Goal: Communication & Community: Answer question/provide support

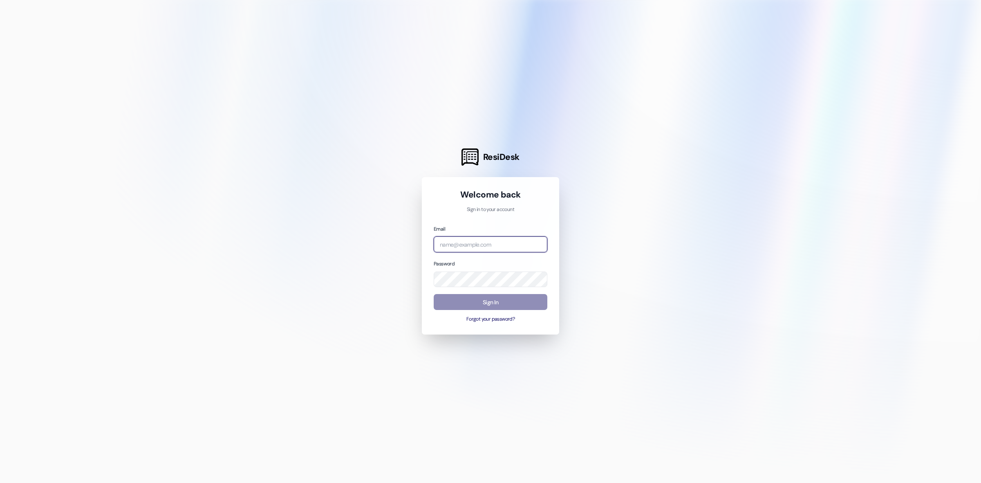
type input "[EMAIL_ADDRESS][DOMAIN_NAME]"
click at [473, 301] on button "Sign In" at bounding box center [491, 302] width 114 height 16
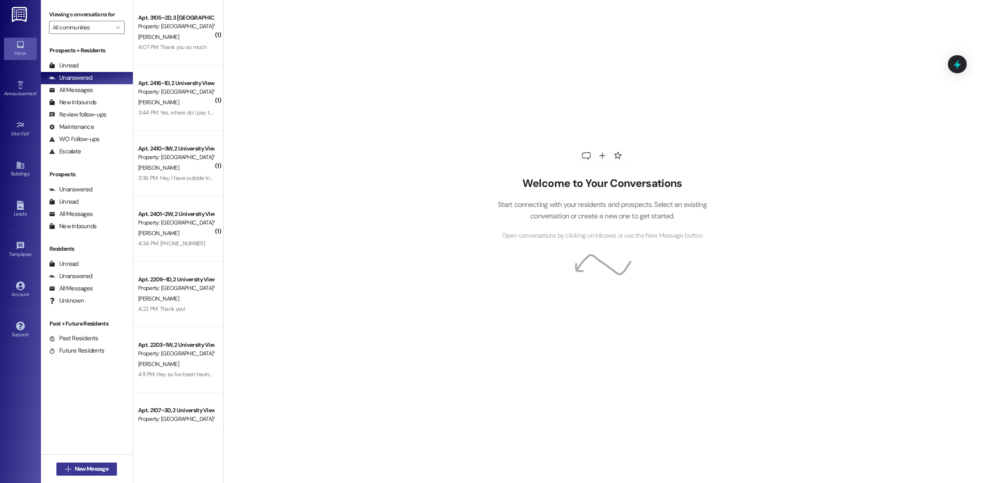
click at [90, 470] on span "New Message" at bounding box center [92, 468] width 34 height 9
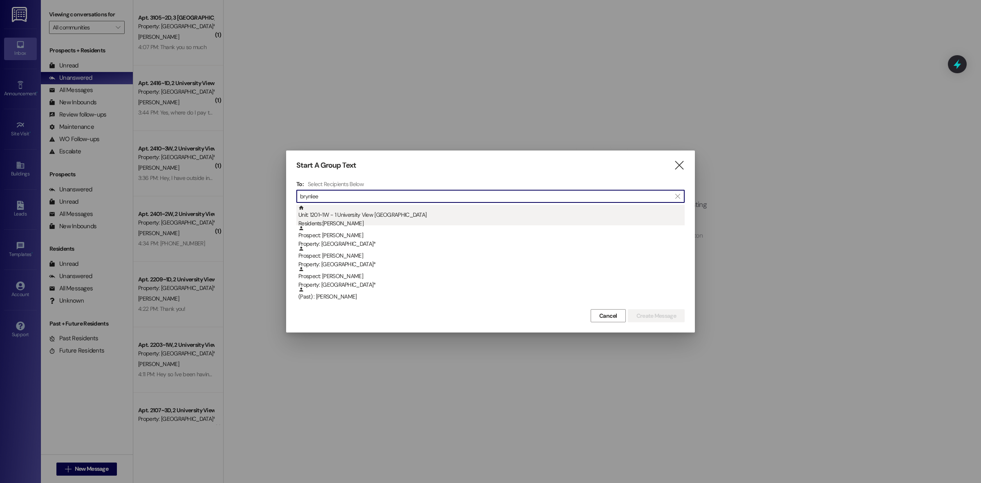
type input "brynlee"
click at [324, 217] on div "Unit: 1201~1W - 1 University View Rexburg Residents: [GEOGRAPHIC_DATA][PERSON_N…" at bounding box center [491, 216] width 386 height 23
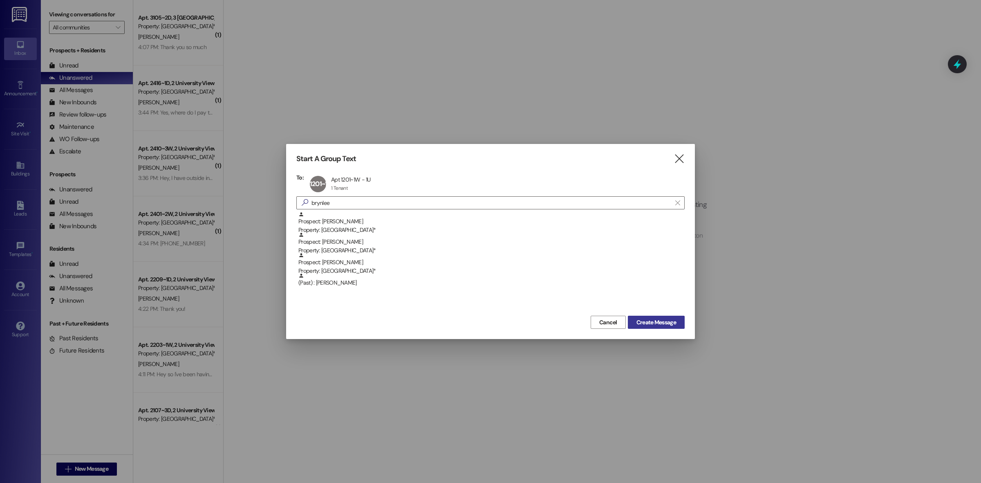
click at [667, 323] on span "Create Message" at bounding box center [656, 322] width 40 height 9
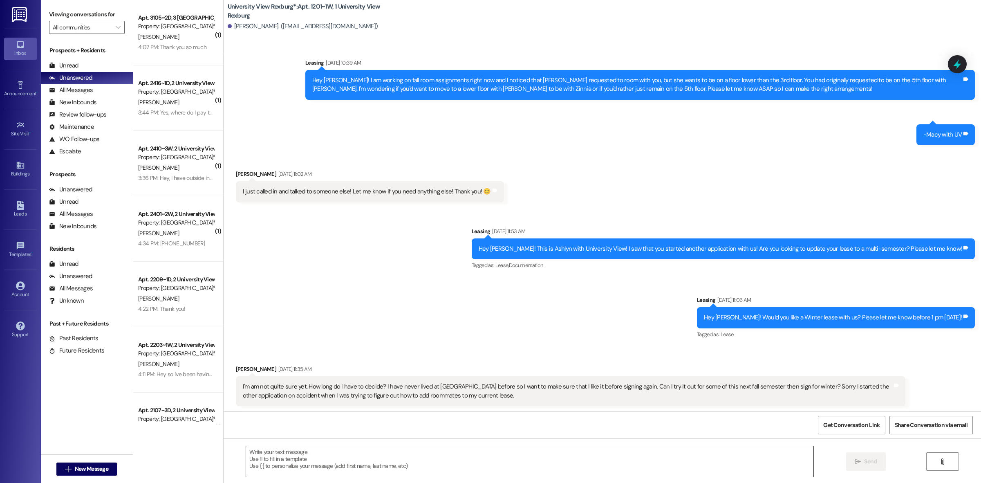
scroll to position [246, 0]
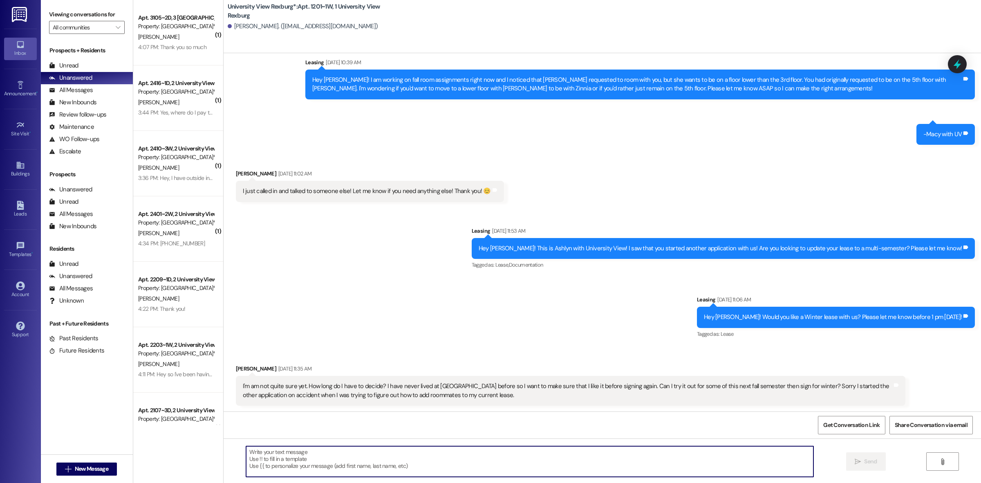
click at [553, 450] on textarea at bounding box center [529, 461] width 567 height 31
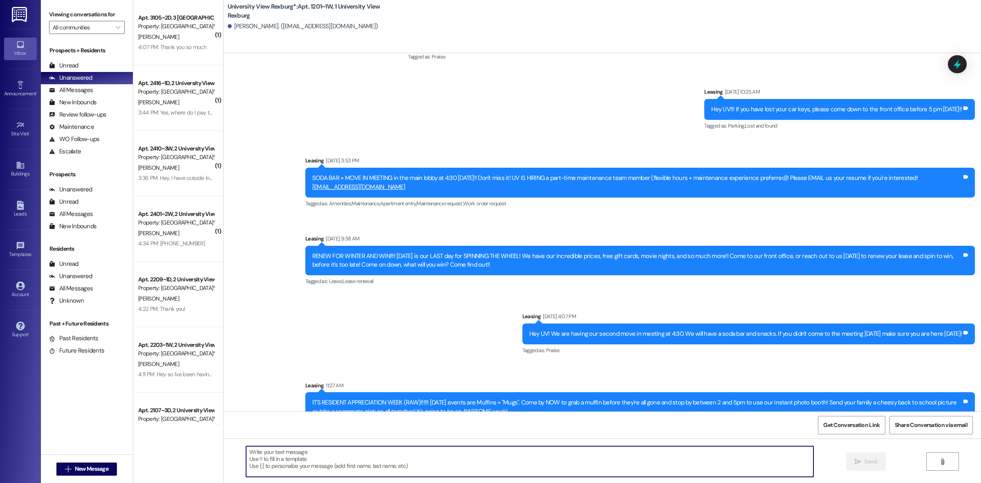
scroll to position [882, 0]
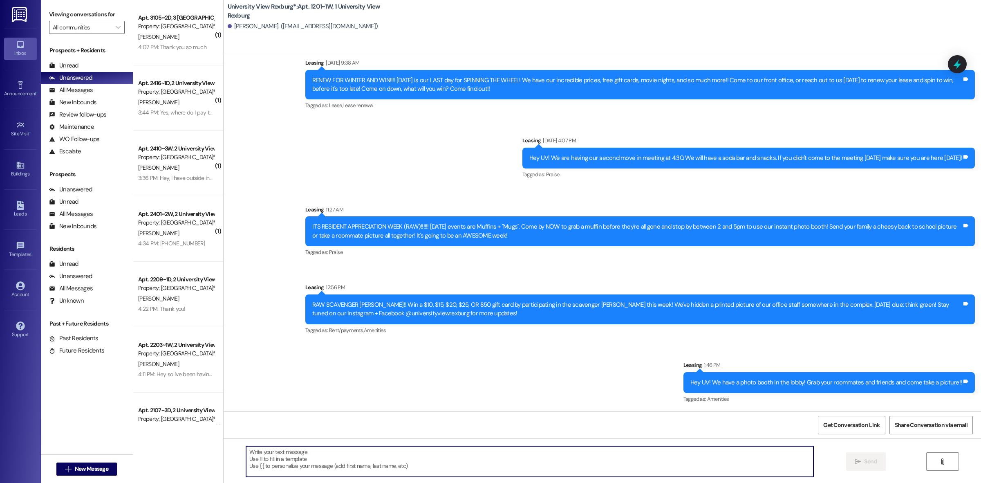
click at [420, 465] on textarea at bounding box center [529, 461] width 567 height 31
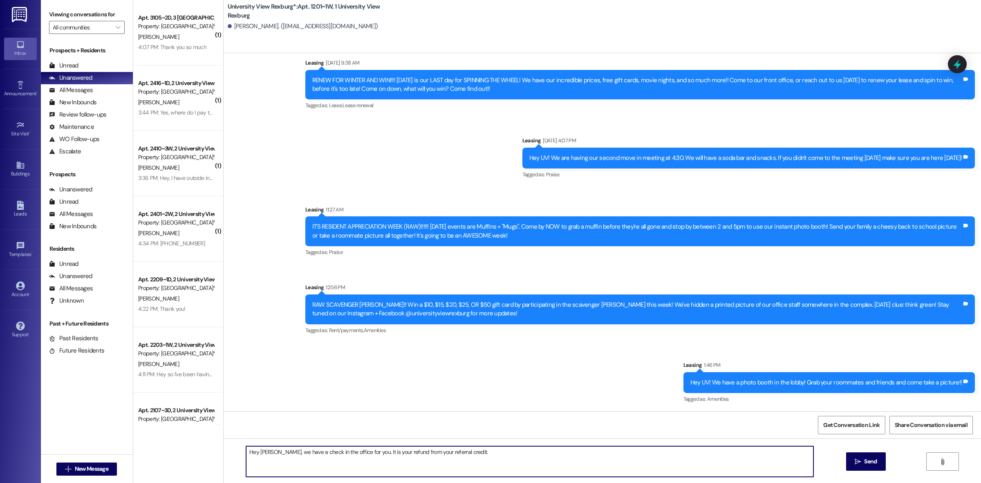
type textarea "Hey [PERSON_NAME], we have a check in the office for you. It is your refund fro…"
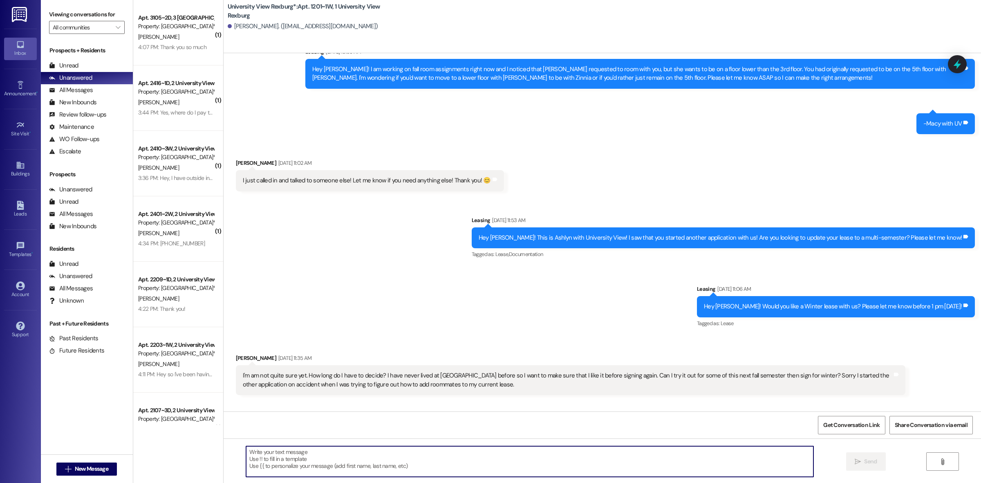
scroll to position [246, 0]
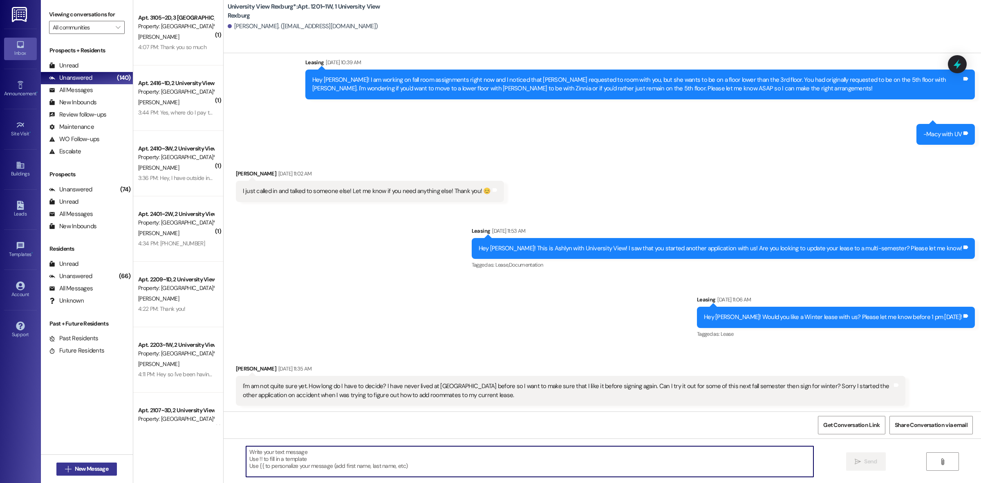
click at [91, 467] on span "New Message" at bounding box center [92, 468] width 34 height 9
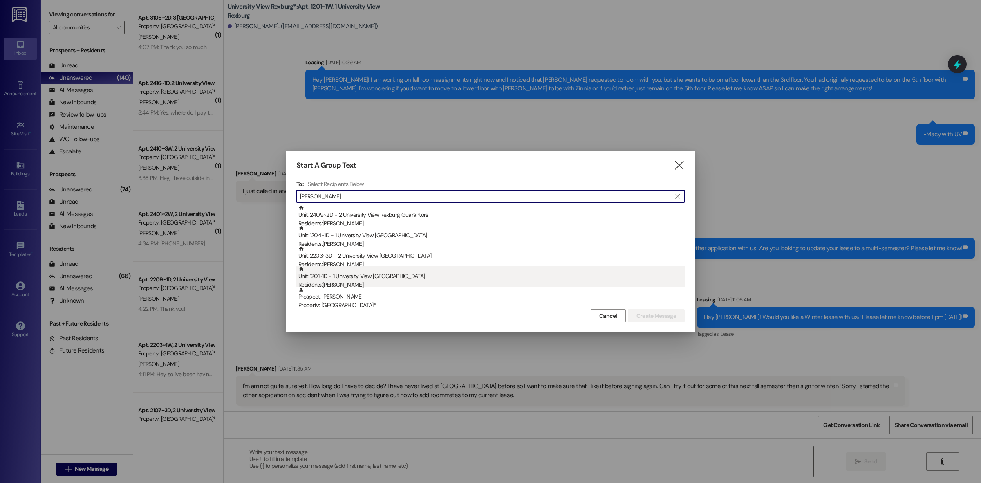
type input "[PERSON_NAME]"
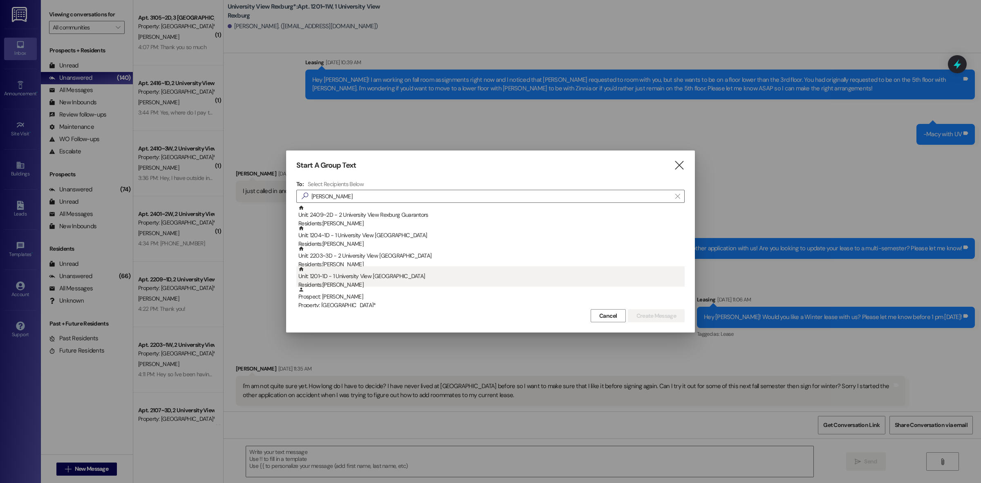
click at [347, 278] on div "Unit: 1201~1D - 1 University View Rexburg Residents: [PERSON_NAME]" at bounding box center [491, 277] width 386 height 23
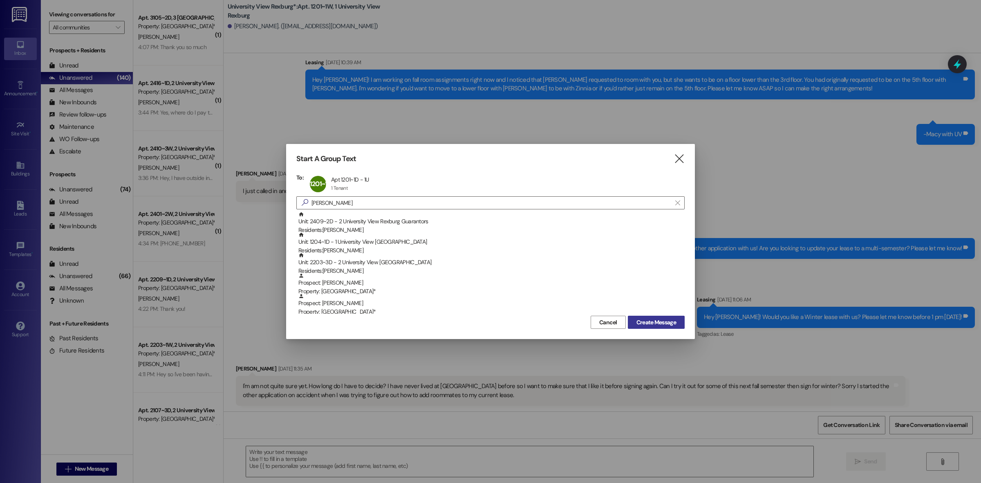
click at [664, 321] on span "Create Message" at bounding box center [656, 322] width 40 height 9
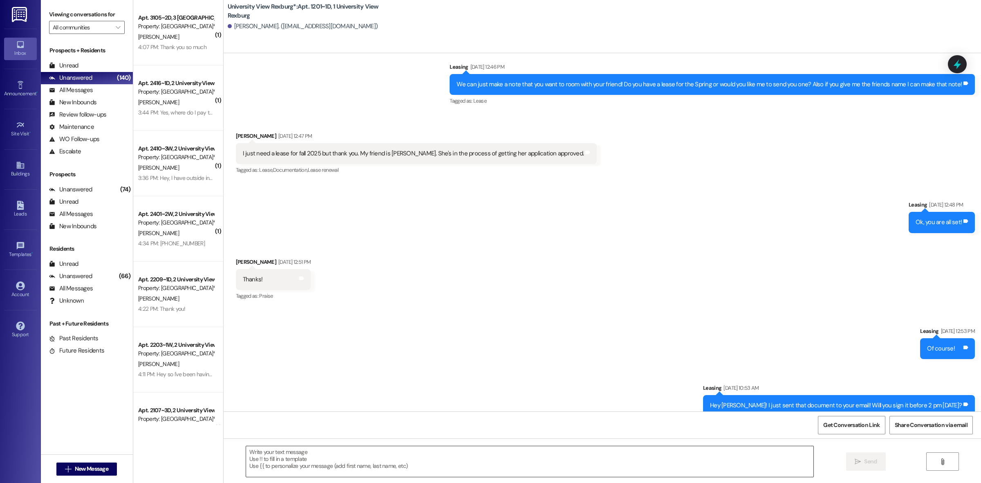
click at [418, 458] on textarea at bounding box center [529, 461] width 567 height 31
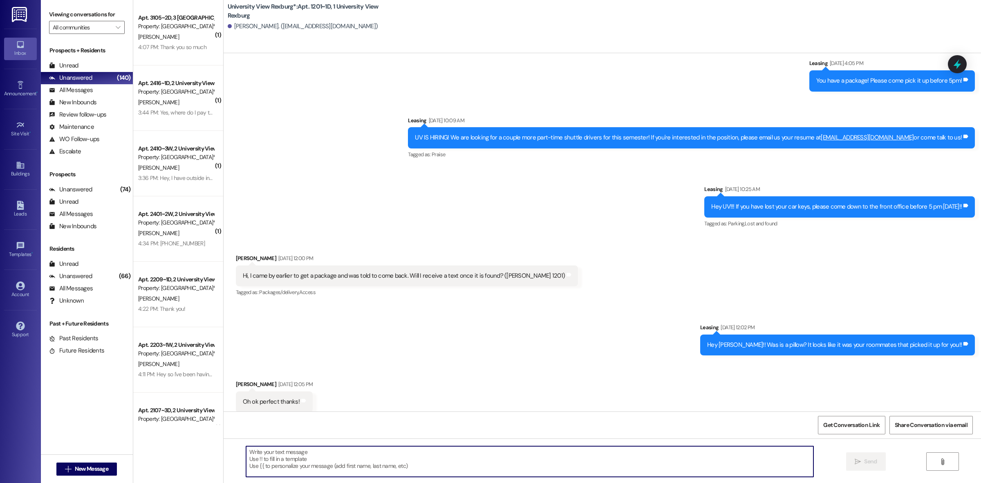
scroll to position [8172, 0]
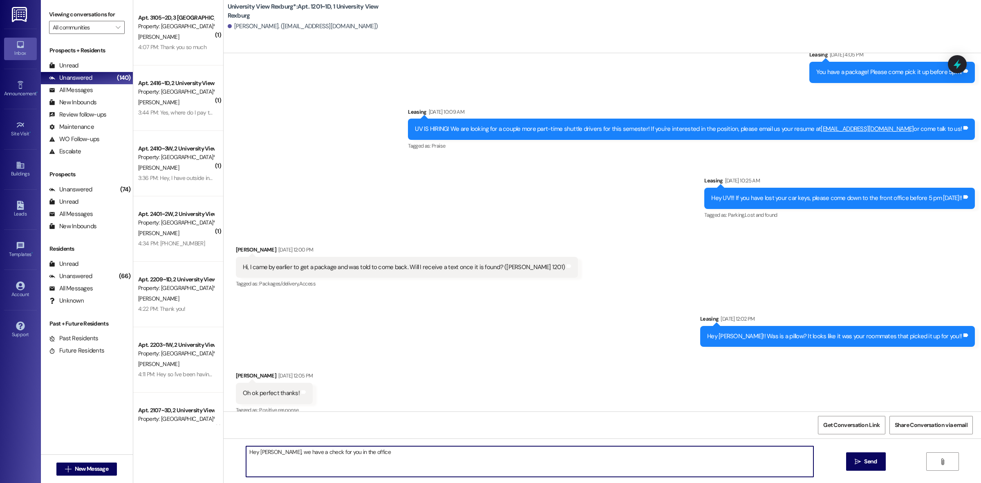
type textarea "Hey [PERSON_NAME], we have a check for you in the office"
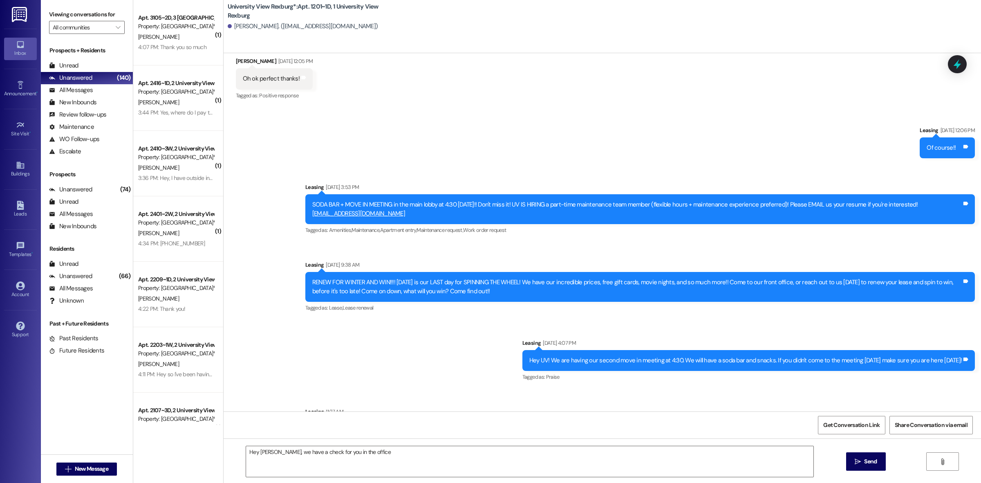
scroll to position [8679, 0]
